Goal: Find specific page/section: Find specific page/section

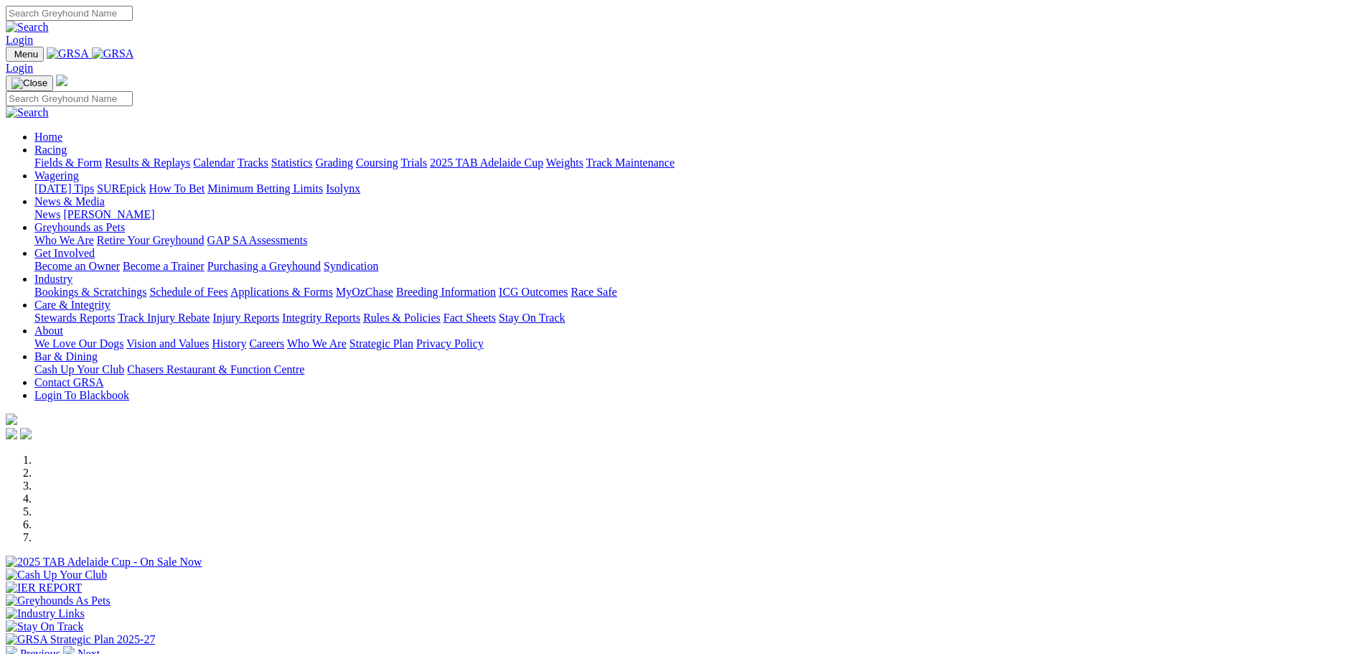
click at [102, 156] on link "Fields & Form" at bounding box center [67, 162] width 67 height 12
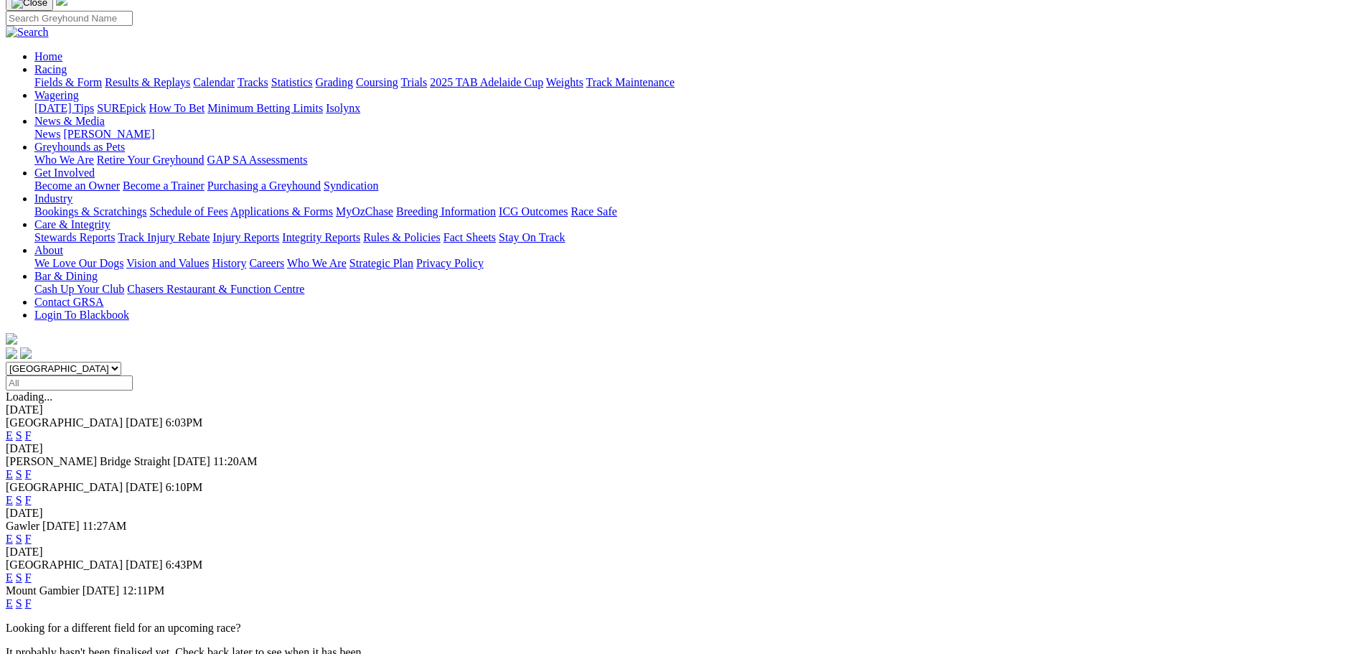
scroll to position [144, 0]
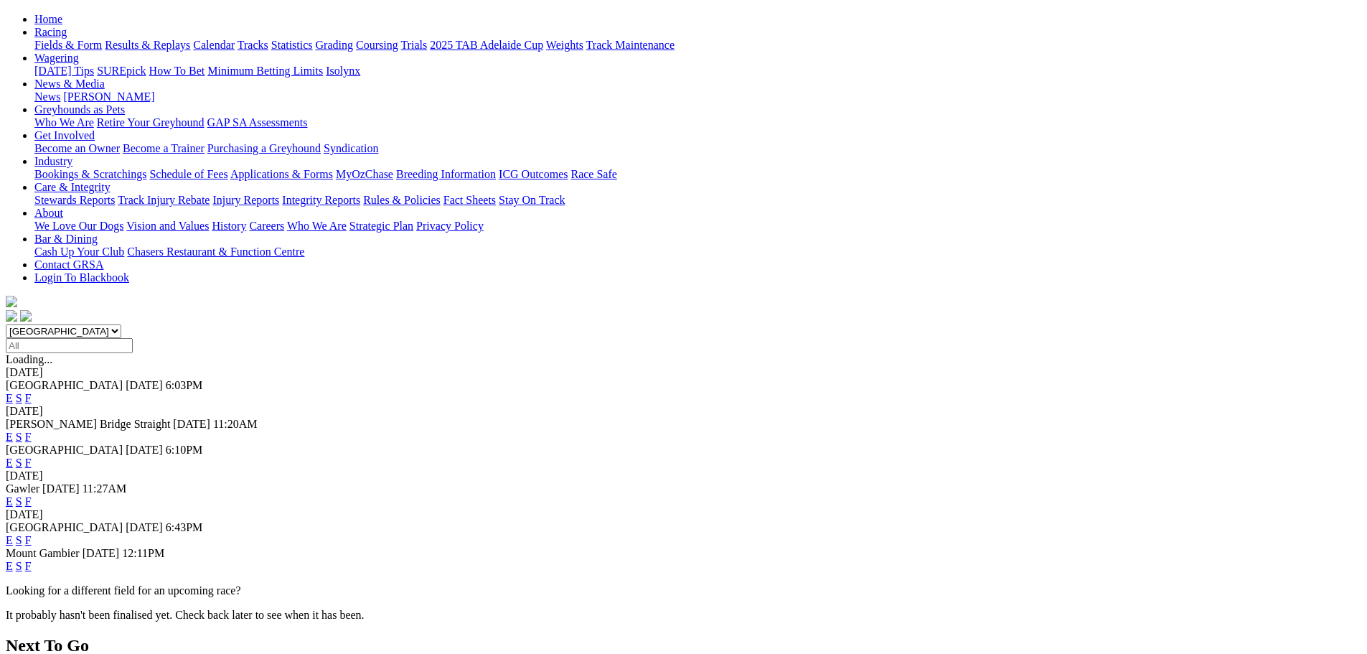
click at [32, 456] on link "F" at bounding box center [28, 462] width 6 height 12
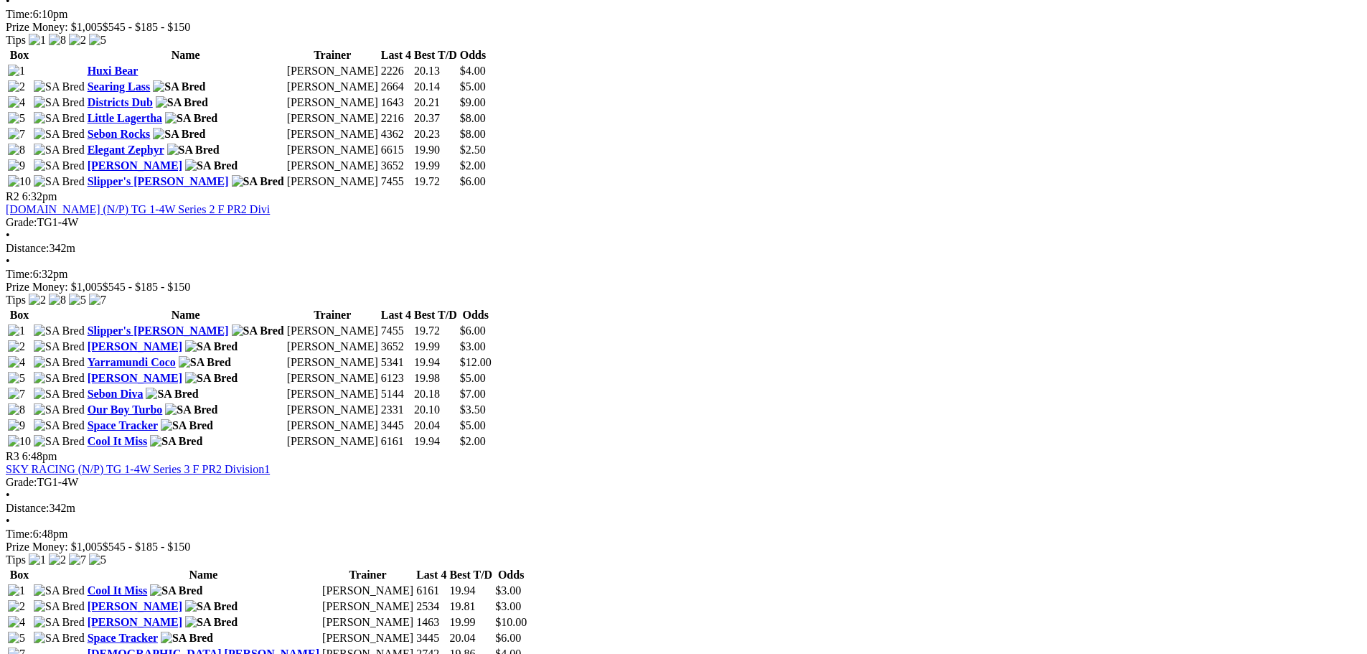
scroll to position [789, 0]
